Goal: Information Seeking & Learning: Understand process/instructions

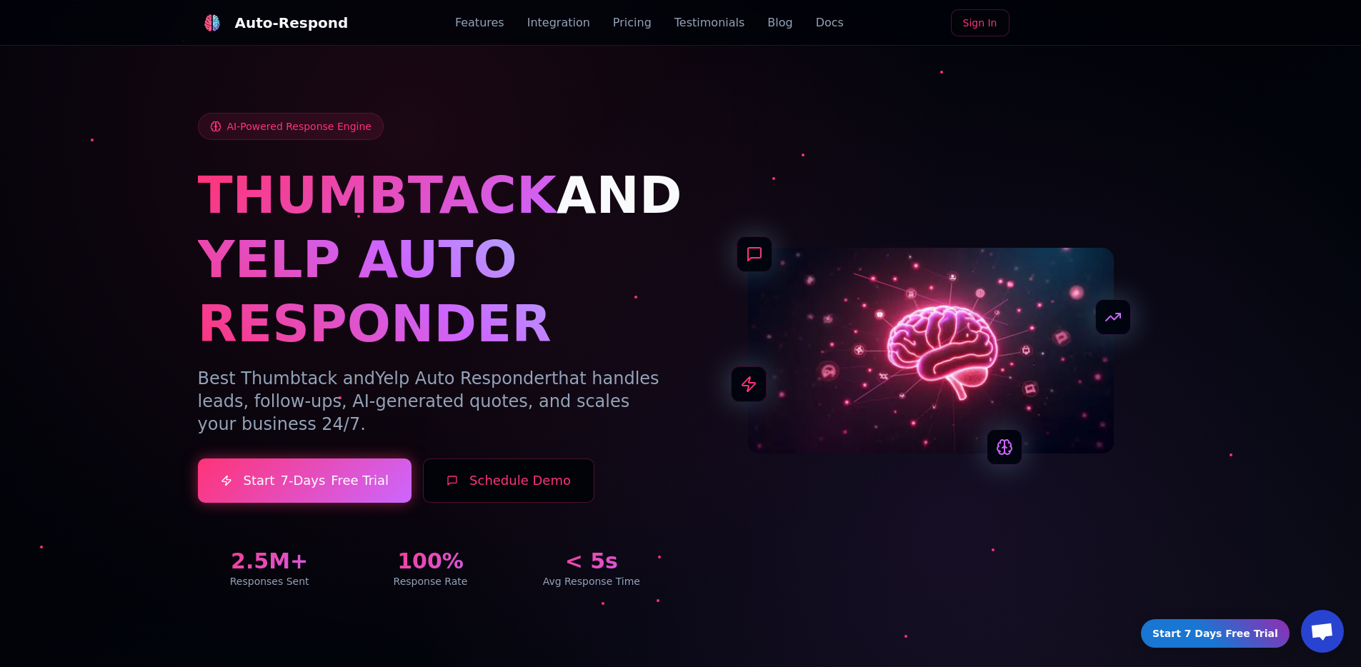
click at [816, 20] on link "Docs" at bounding box center [830, 22] width 28 height 17
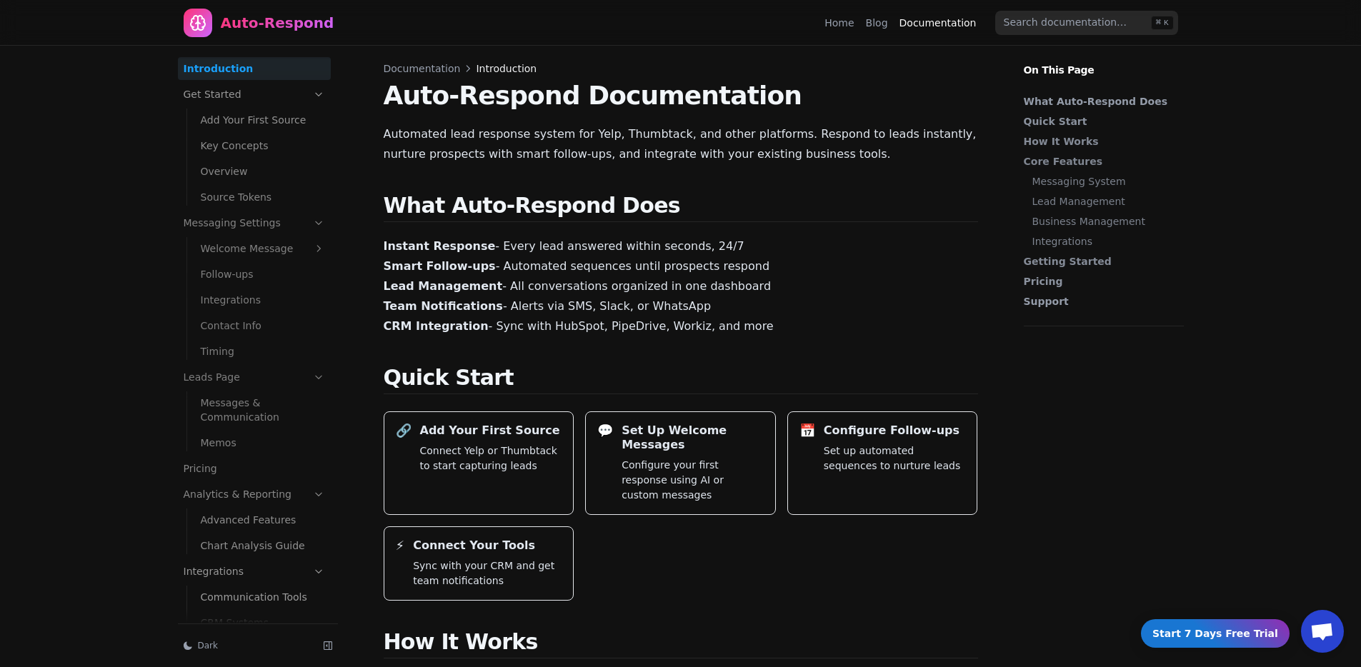
click at [229, 96] on link "Get Started" at bounding box center [254, 94] width 153 height 23
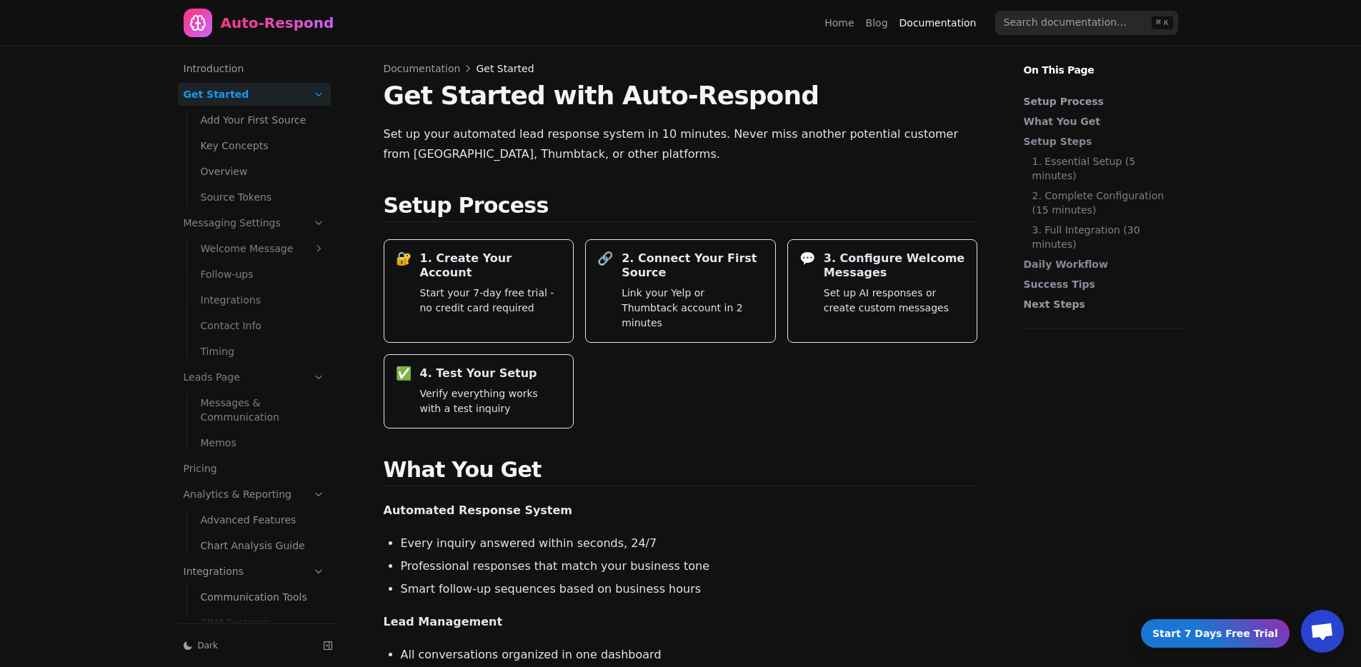
click at [259, 123] on link "Add Your First Source" at bounding box center [263, 120] width 136 height 23
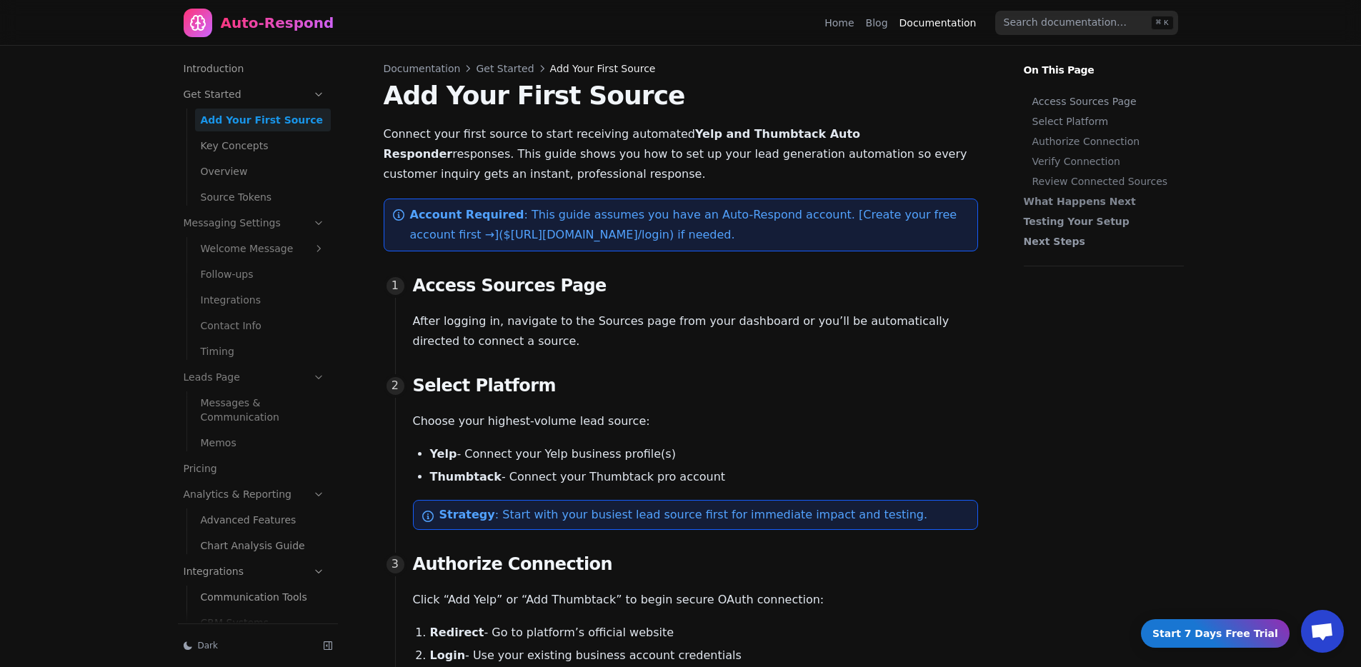
click at [801, 249] on div "Account Required : This guide assumes you have an Auto-Respond account. [Create…" at bounding box center [681, 225] width 594 height 53
click at [794, 222] on p "Account Required : This guide assumes you have an Auto-Respond account. [Create…" at bounding box center [688, 225] width 556 height 40
click at [827, 222] on p "Account Required : This guide assumes you have an Auto-Respond account. [Create…" at bounding box center [688, 225] width 556 height 40
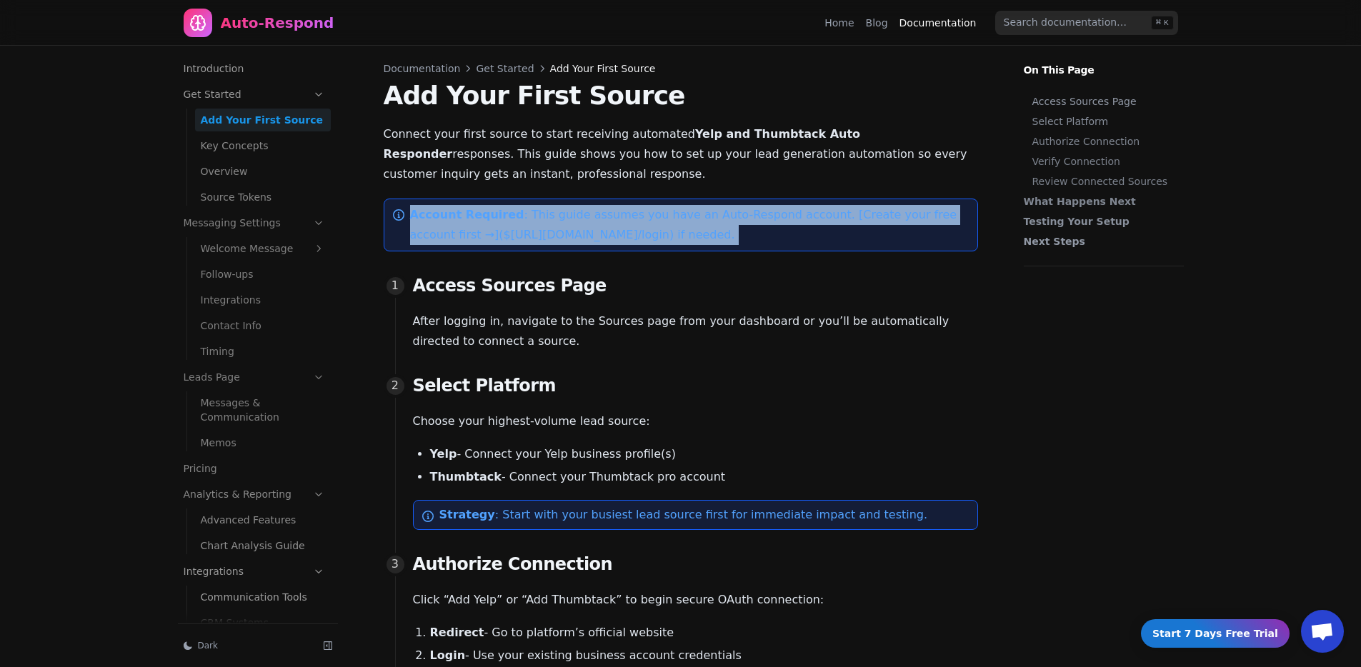
click at [827, 222] on p "Account Required : This guide assumes you have an Auto-Respond account. [Create…" at bounding box center [688, 225] width 556 height 40
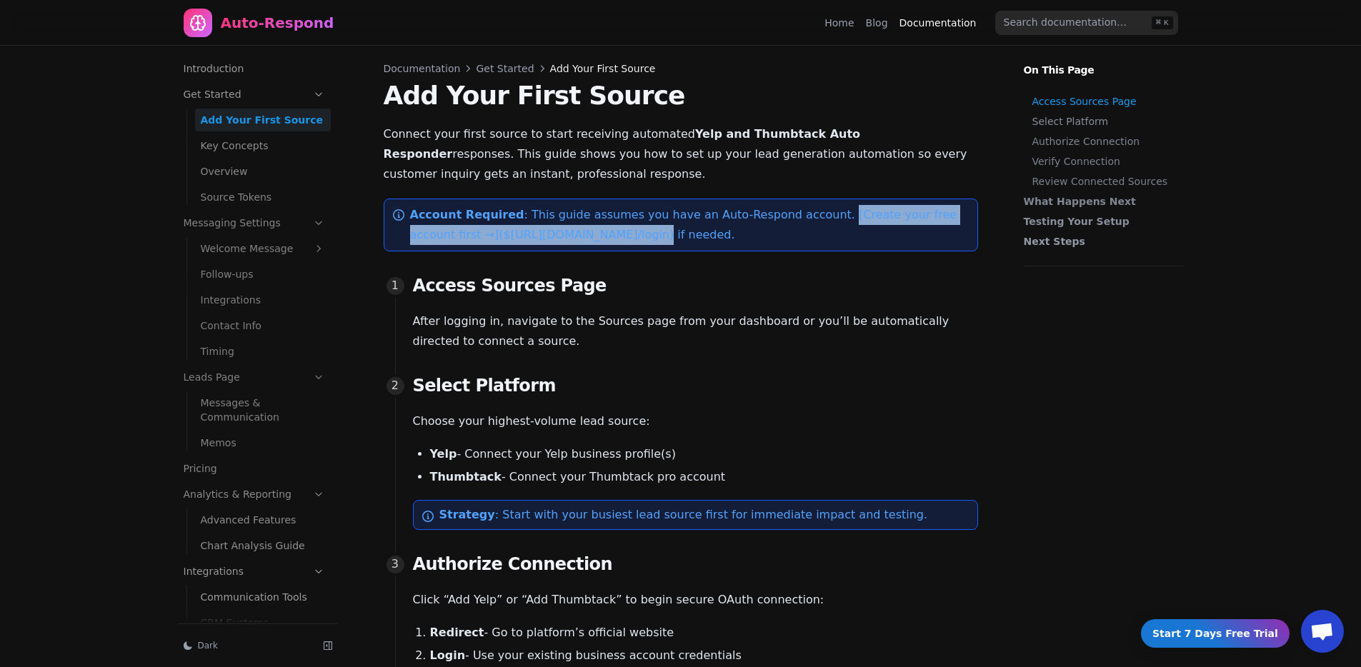
drag, startPoint x: 812, startPoint y: 215, endPoint x: 648, endPoint y: 239, distance: 166.1
click at [648, 239] on p "Account Required : This guide assumes you have an Auto-Respond account. [Create…" at bounding box center [688, 225] width 556 height 40
